Goal: Entertainment & Leisure: Browse casually

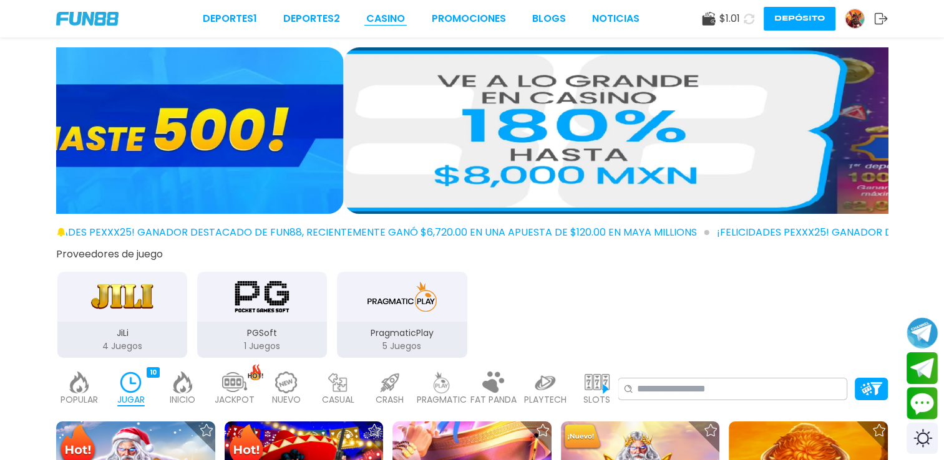
click at [381, 22] on link "CASINO" at bounding box center [385, 18] width 39 height 15
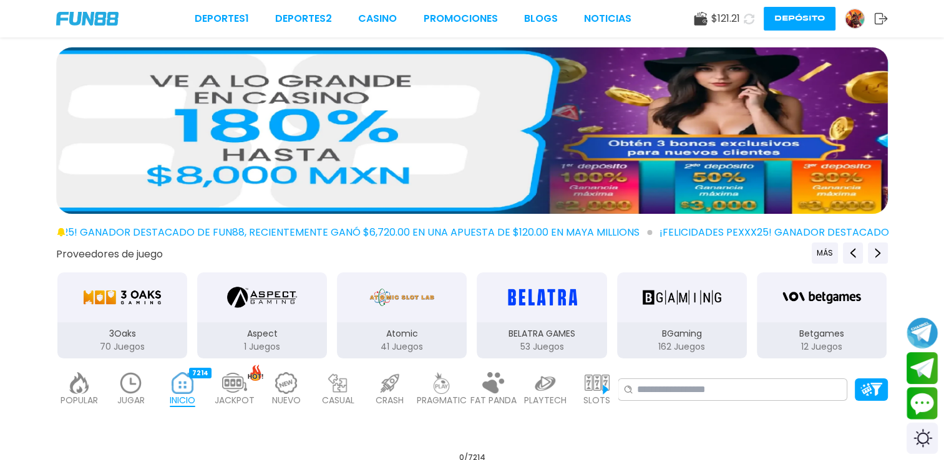
click at [751, 22] on use at bounding box center [749, 19] width 14 height 14
click at [122, 383] on img at bounding box center [131, 383] width 25 height 22
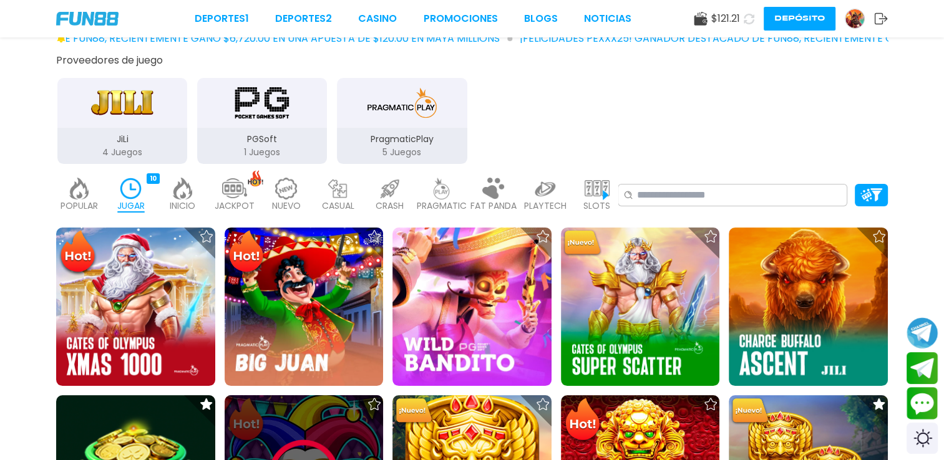
scroll to position [374, 0]
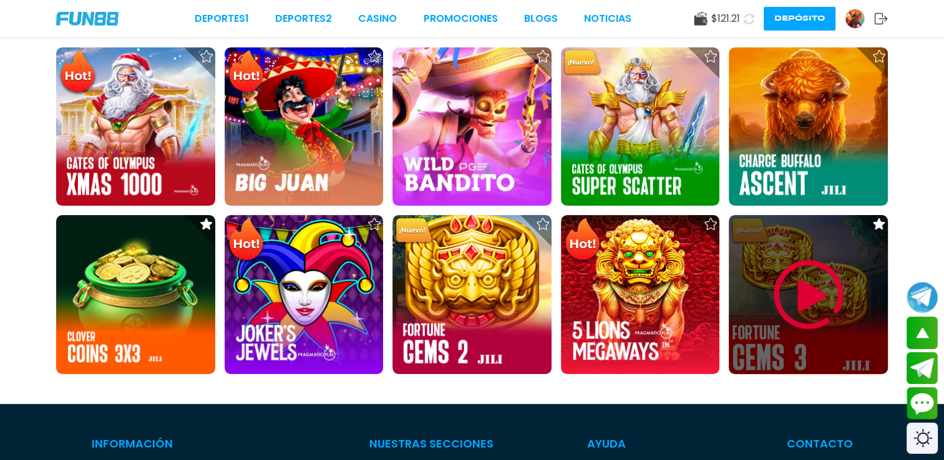
click at [781, 301] on img at bounding box center [808, 295] width 75 height 75
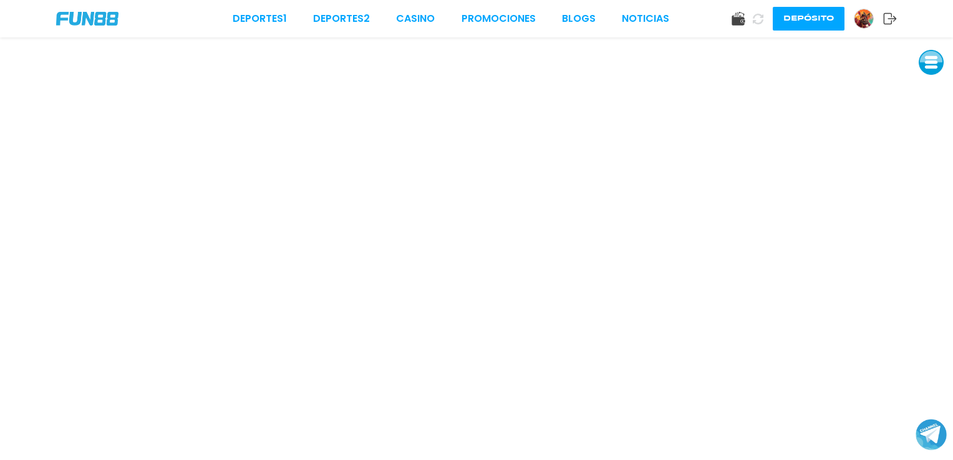
click at [863, 15] on img at bounding box center [864, 18] width 19 height 19
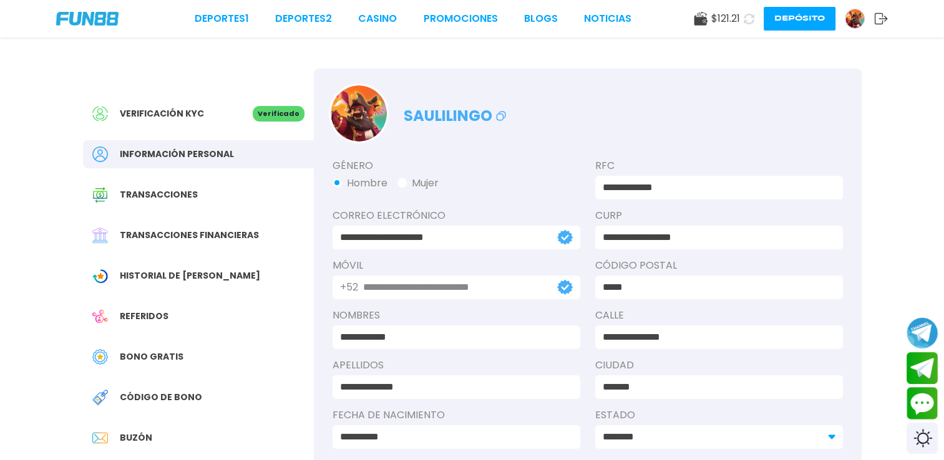
click at [150, 363] on span "Bono Gratis" at bounding box center [152, 357] width 64 height 13
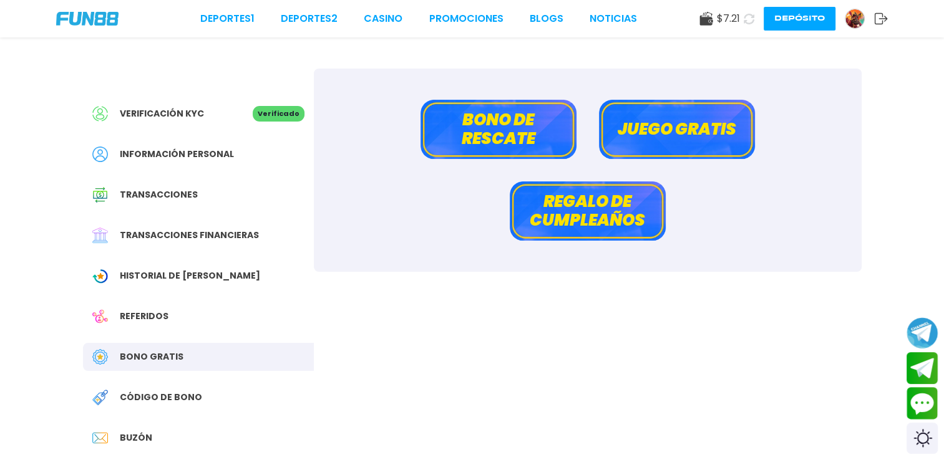
click at [523, 147] on button "Bono de rescate" at bounding box center [498, 129] width 156 height 59
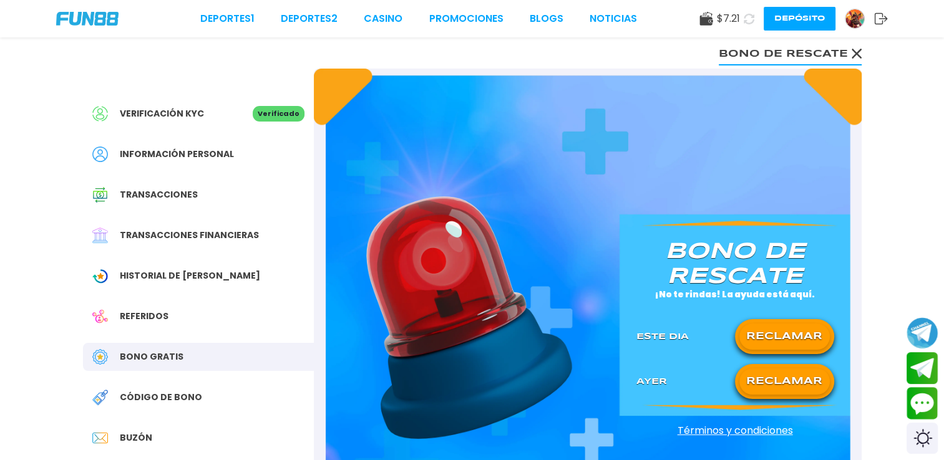
click at [785, 312] on div "[PERSON_NAME] de rescate ¡No te rindas! La ayuda está aquí. Este Dia RECLAMAR […" at bounding box center [735, 311] width 228 height 169
click at [784, 336] on button "RECLAMAR" at bounding box center [784, 337] width 90 height 26
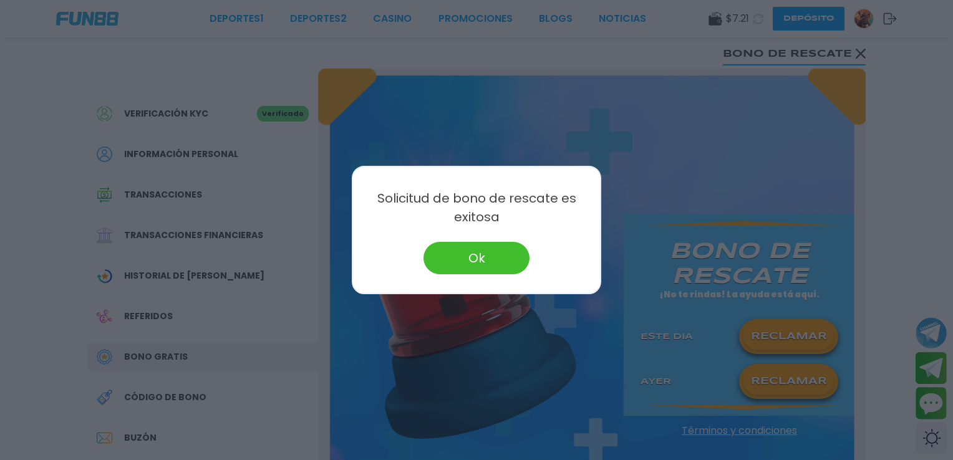
click at [481, 265] on button "Ok" at bounding box center [477, 258] width 106 height 32
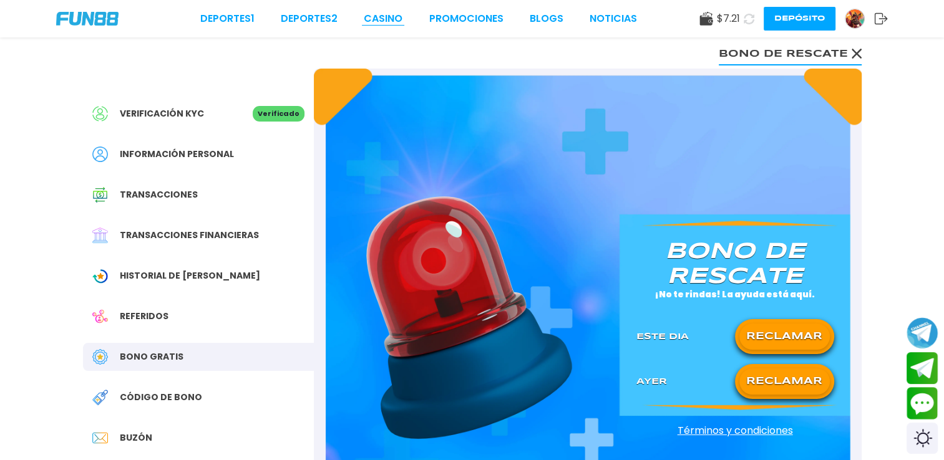
click at [392, 17] on link "CASINO" at bounding box center [383, 18] width 39 height 15
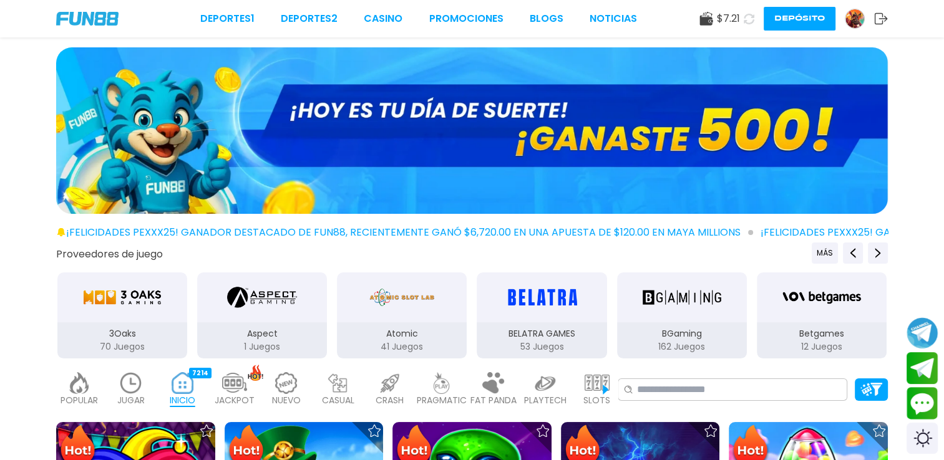
click at [137, 381] on img at bounding box center [131, 383] width 25 height 22
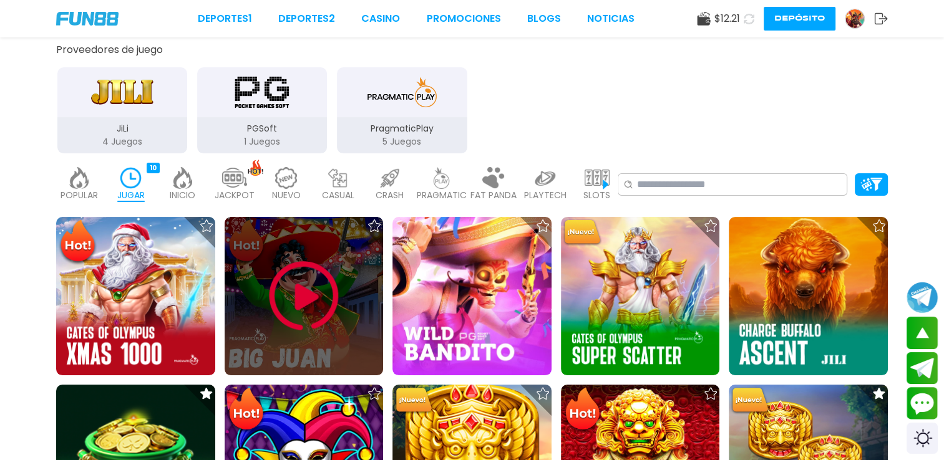
scroll to position [250, 0]
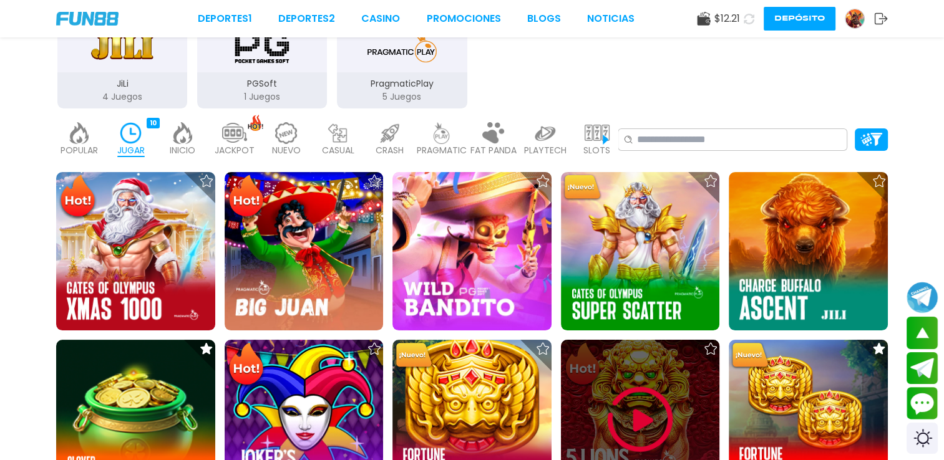
click at [654, 382] on img at bounding box center [640, 419] width 75 height 75
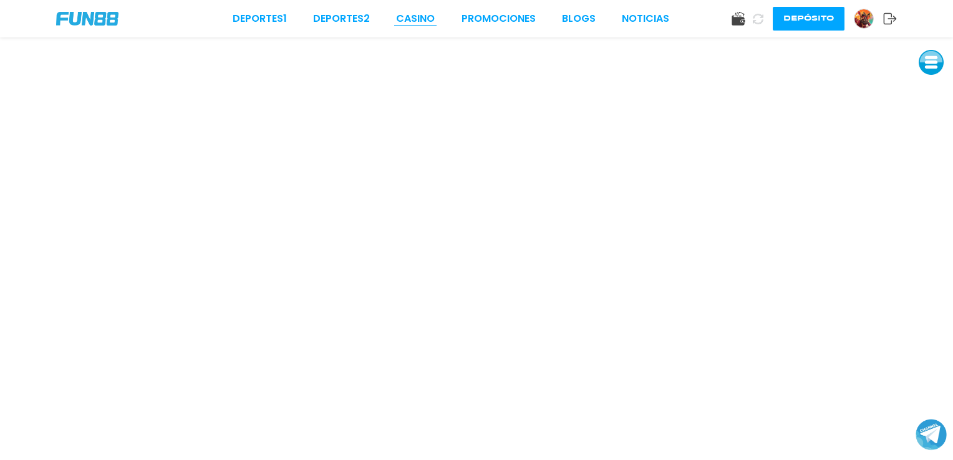
click at [404, 17] on link "CASINO" at bounding box center [415, 18] width 39 height 15
